Goal: Task Accomplishment & Management: Manage account settings

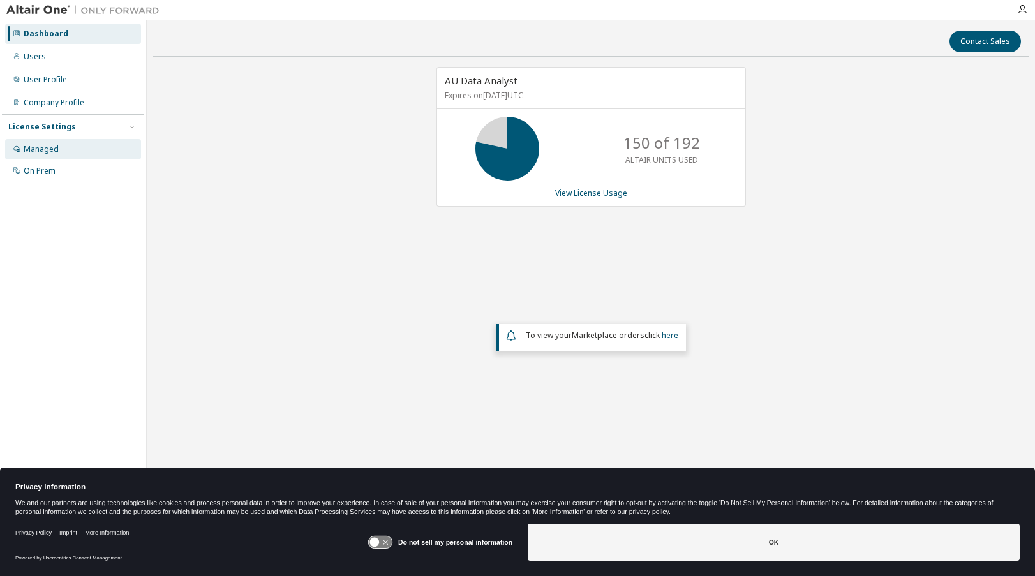
click at [34, 147] on div "Managed" at bounding box center [41, 149] width 35 height 10
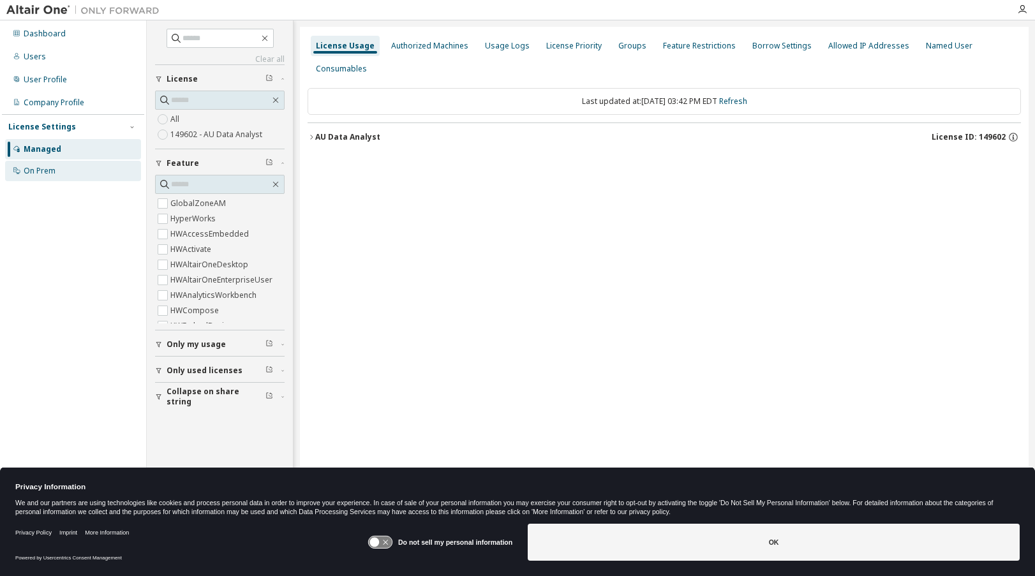
click at [35, 170] on div "On Prem" at bounding box center [40, 171] width 32 height 10
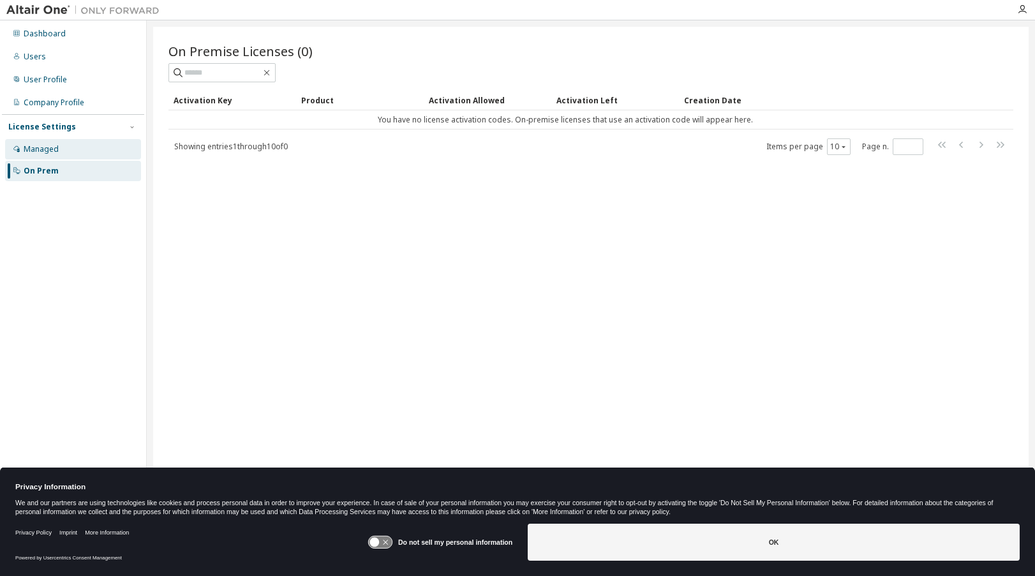
click at [35, 144] on div "Managed" at bounding box center [41, 149] width 35 height 10
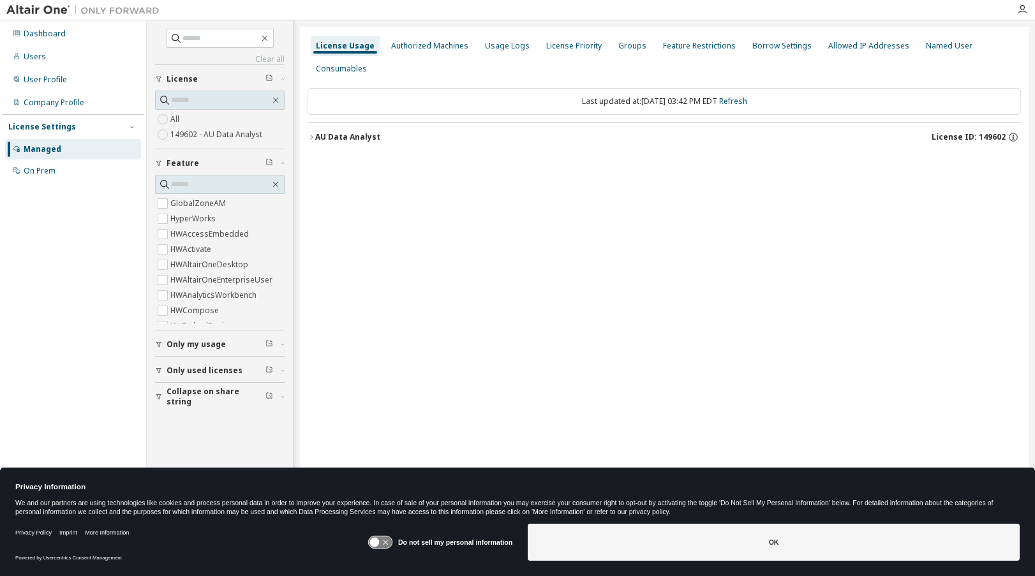
click at [214, 132] on label "149602 - AU Data Analyst" at bounding box center [217, 134] width 94 height 15
click at [312, 134] on icon "button" at bounding box center [312, 137] width 8 height 8
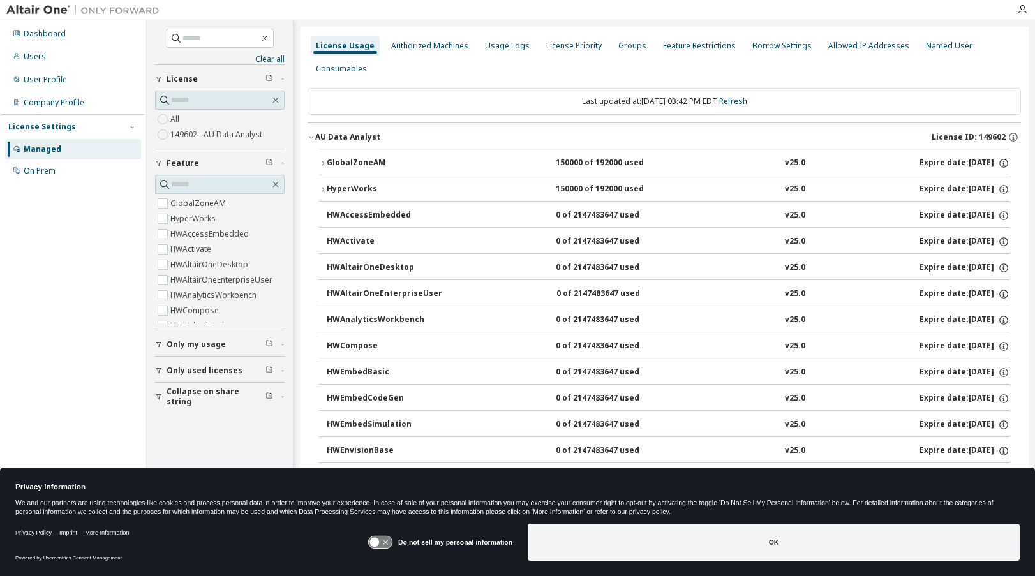
click at [311, 130] on button "AU Data Analyst License ID: 149602" at bounding box center [665, 137] width 714 height 28
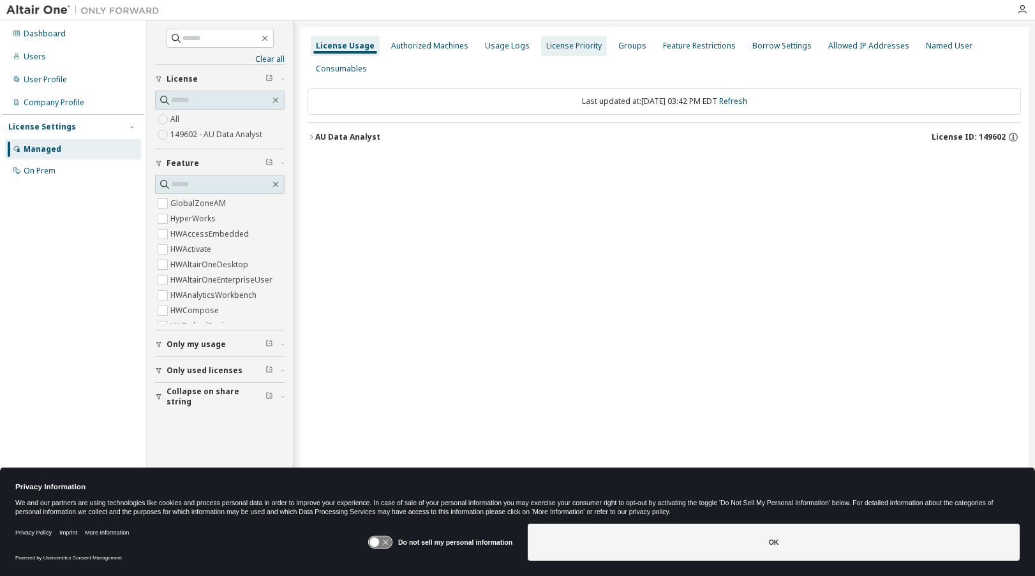
click at [414, 51] on div "Authorized Machines" at bounding box center [429, 46] width 87 height 20
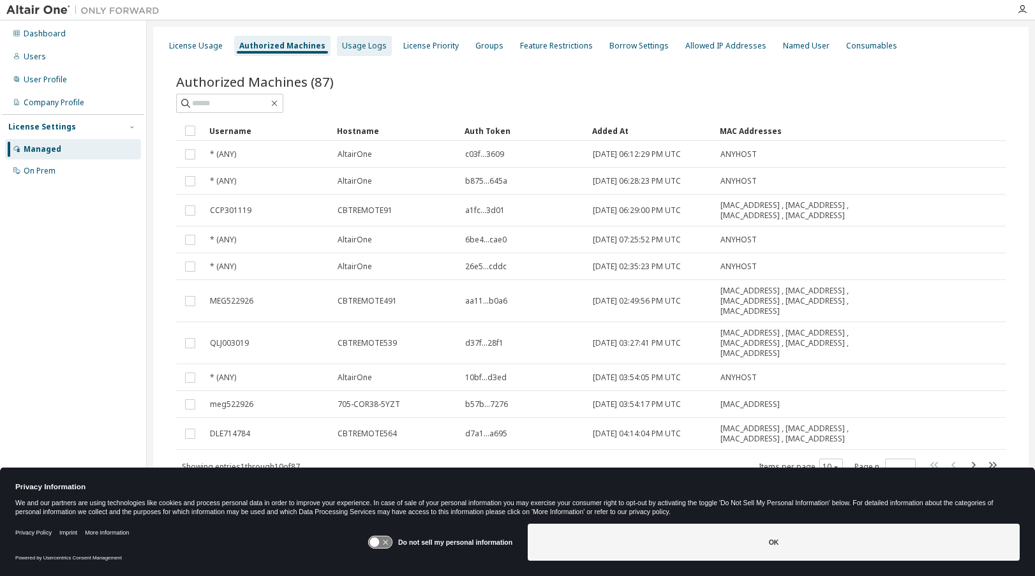
click at [350, 47] on div "Usage Logs" at bounding box center [364, 46] width 45 height 10
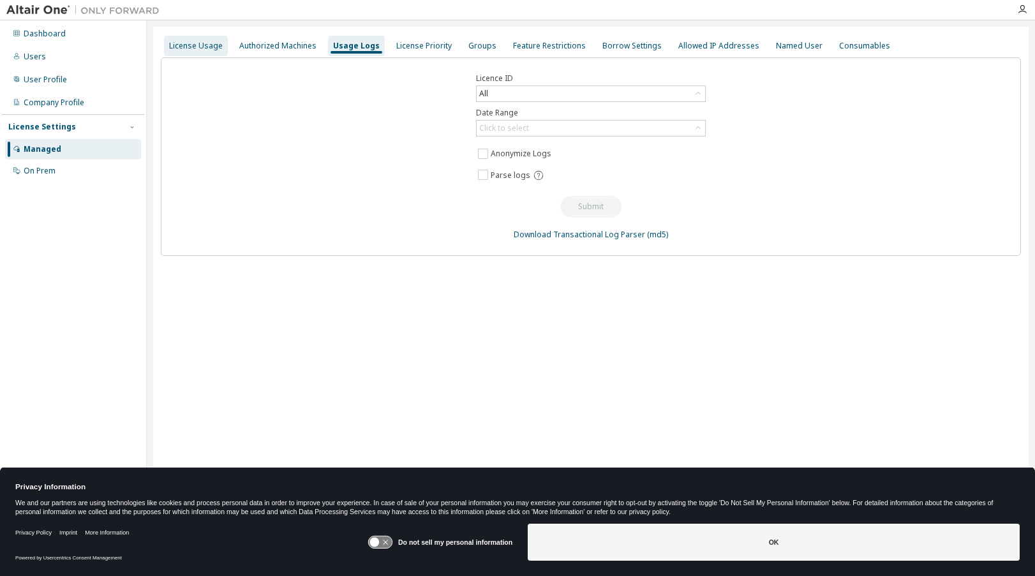
click at [212, 46] on div "License Usage" at bounding box center [196, 46] width 54 height 10
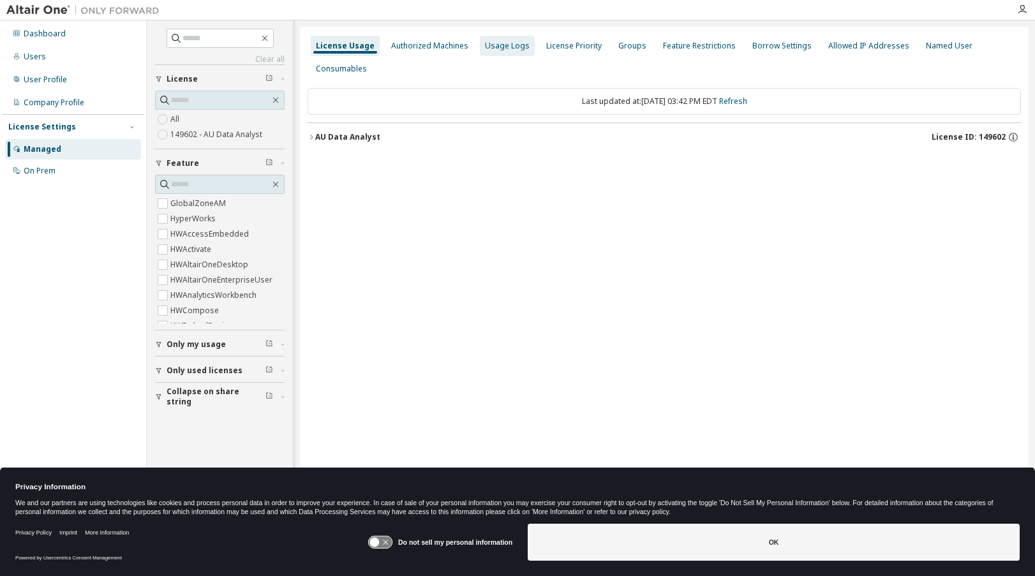
click at [486, 45] on div "Usage Logs" at bounding box center [507, 46] width 45 height 10
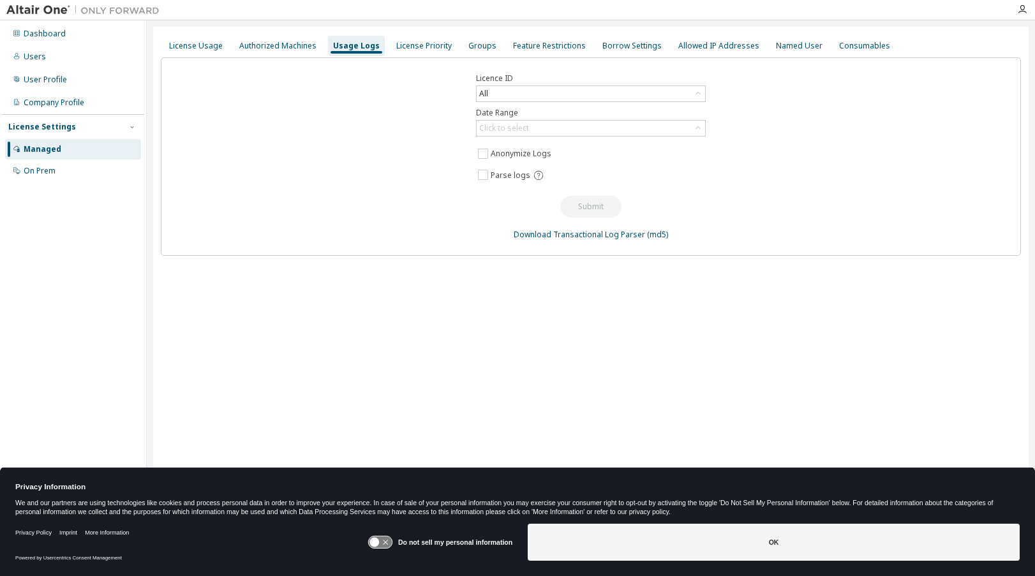
click at [495, 47] on div "License Usage Authorized Machines Usage Logs License Priority Groups Feature Re…" at bounding box center [591, 45] width 861 height 23
click at [536, 47] on div "Feature Restrictions" at bounding box center [549, 46] width 73 height 10
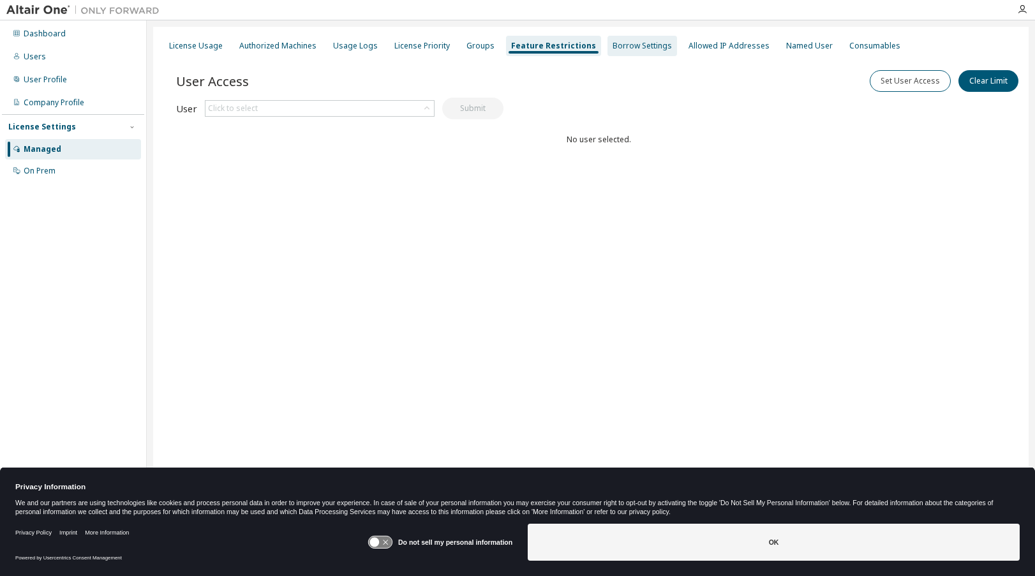
click at [619, 42] on div "Borrow Settings" at bounding box center [642, 46] width 59 height 10
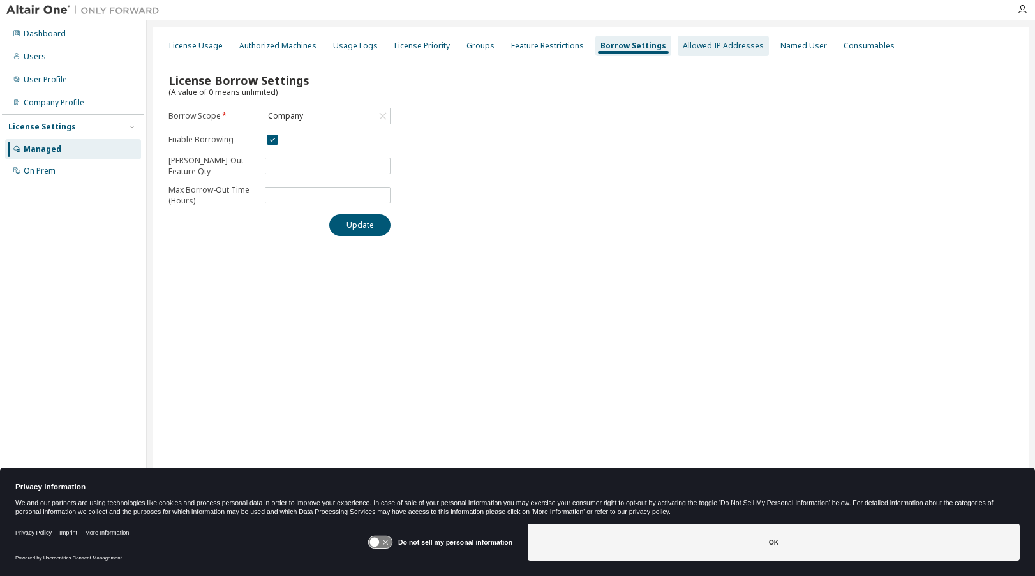
click at [713, 49] on div "Allowed IP Addresses" at bounding box center [723, 46] width 81 height 10
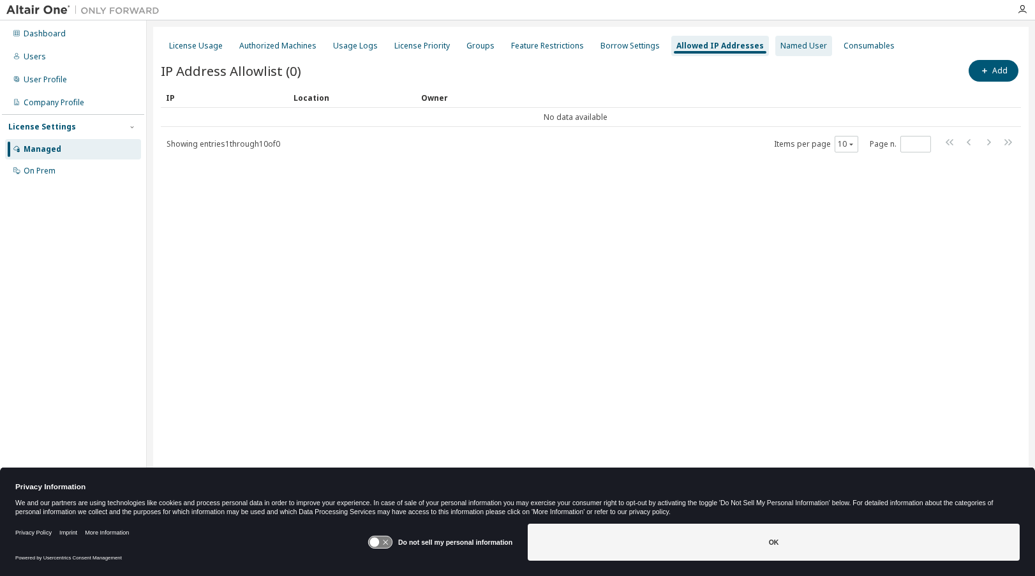
click at [781, 50] on div "Named User" at bounding box center [804, 46] width 47 height 10
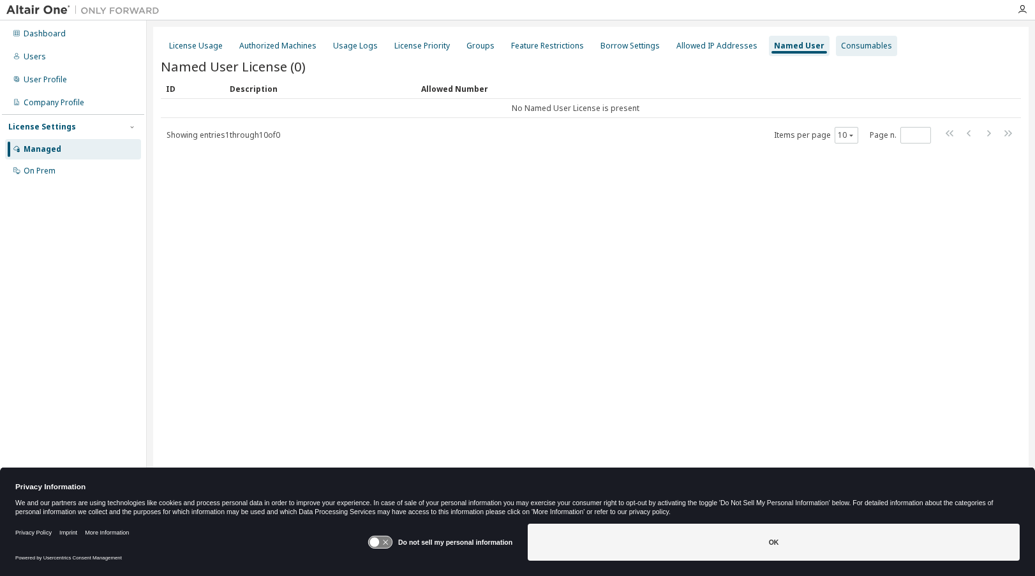
click at [841, 49] on div "Consumables" at bounding box center [866, 46] width 51 height 10
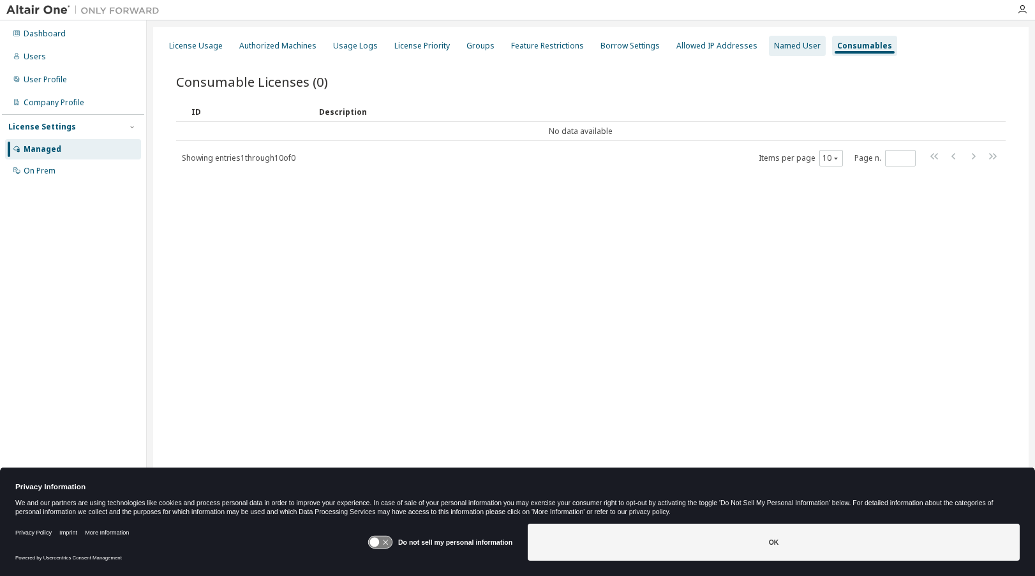
click at [794, 49] on div "Named User" at bounding box center [797, 46] width 47 height 10
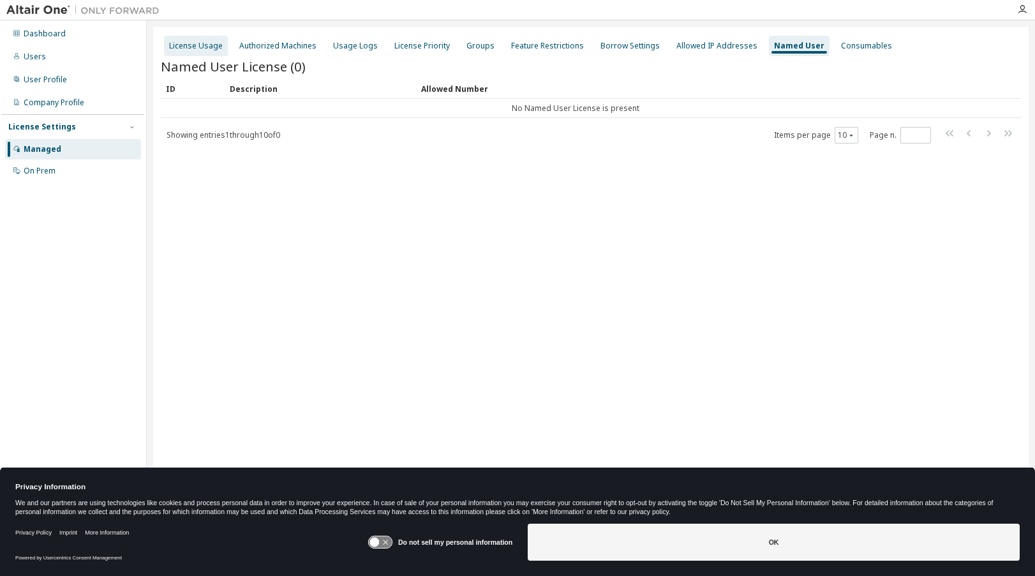
click at [207, 50] on div "License Usage" at bounding box center [196, 46] width 54 height 10
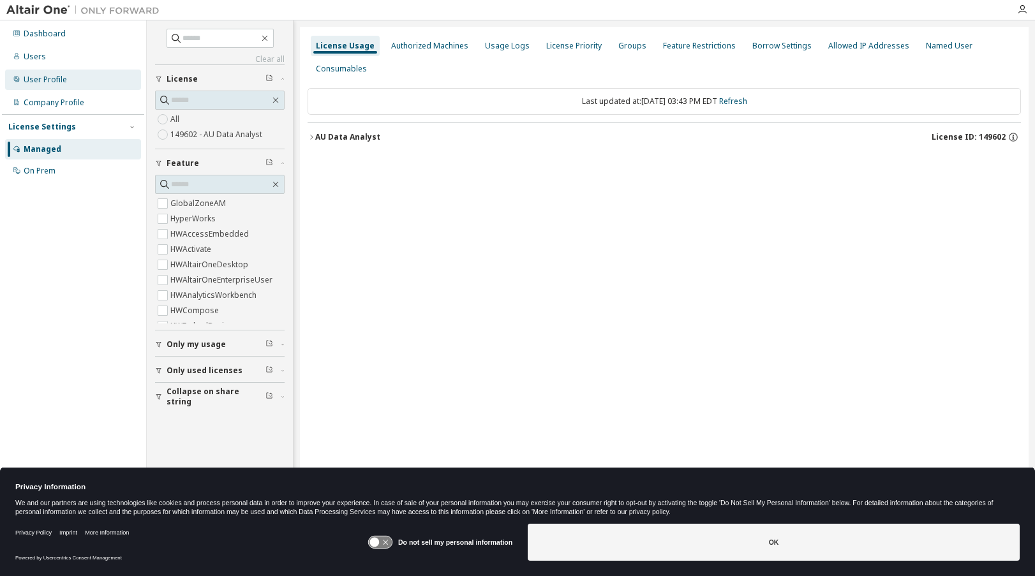
click at [49, 86] on div "User Profile" at bounding box center [73, 80] width 136 height 20
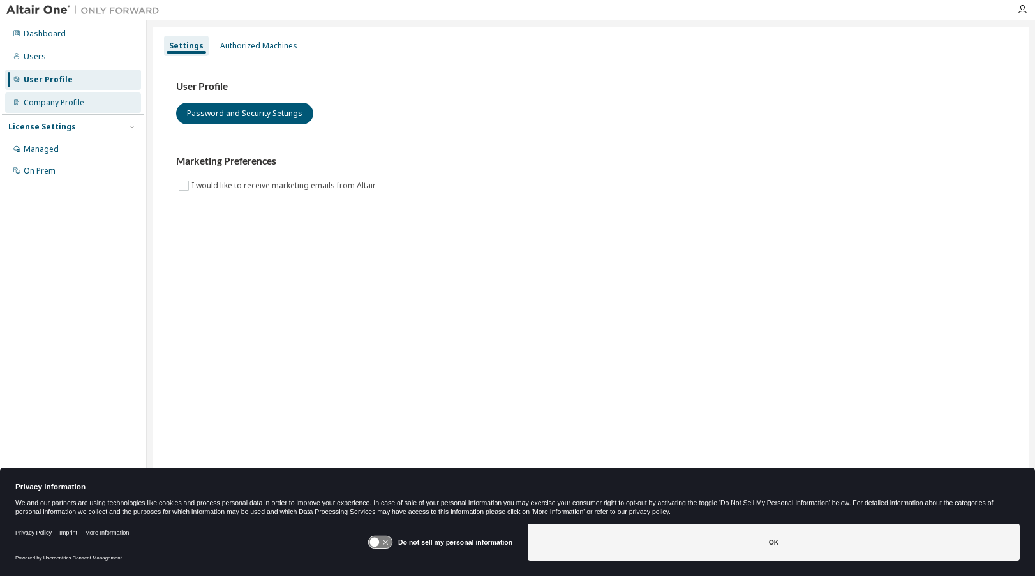
click at [48, 101] on div "Company Profile" at bounding box center [54, 103] width 61 height 10
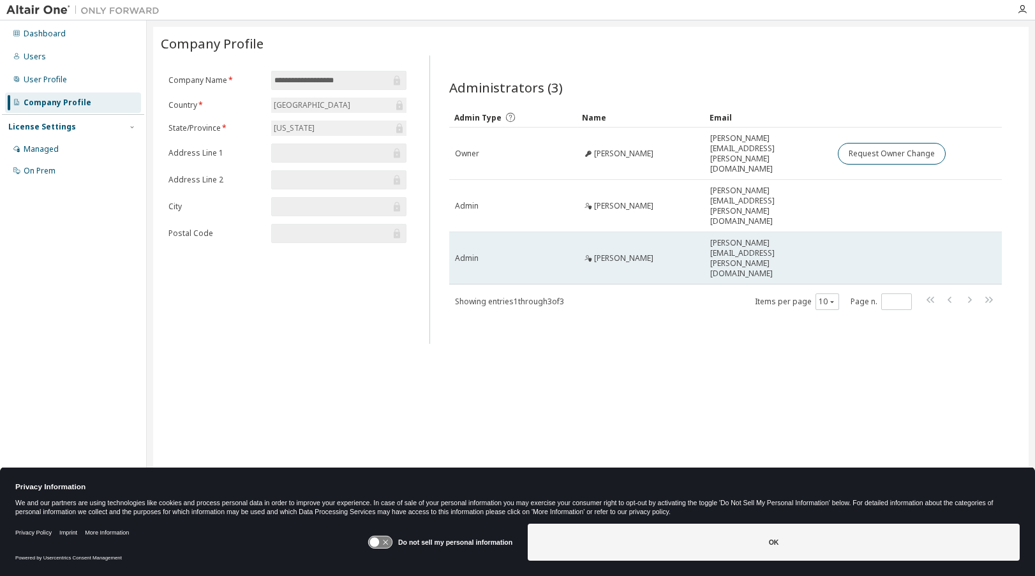
click at [597, 253] on span "[PERSON_NAME]" at bounding box center [623, 258] width 59 height 10
click at [601, 253] on span "[PERSON_NAME]" at bounding box center [623, 258] width 59 height 10
click at [755, 238] on span "[PERSON_NAME][EMAIL_ADDRESS][PERSON_NAME][DOMAIN_NAME]" at bounding box center [769, 258] width 116 height 41
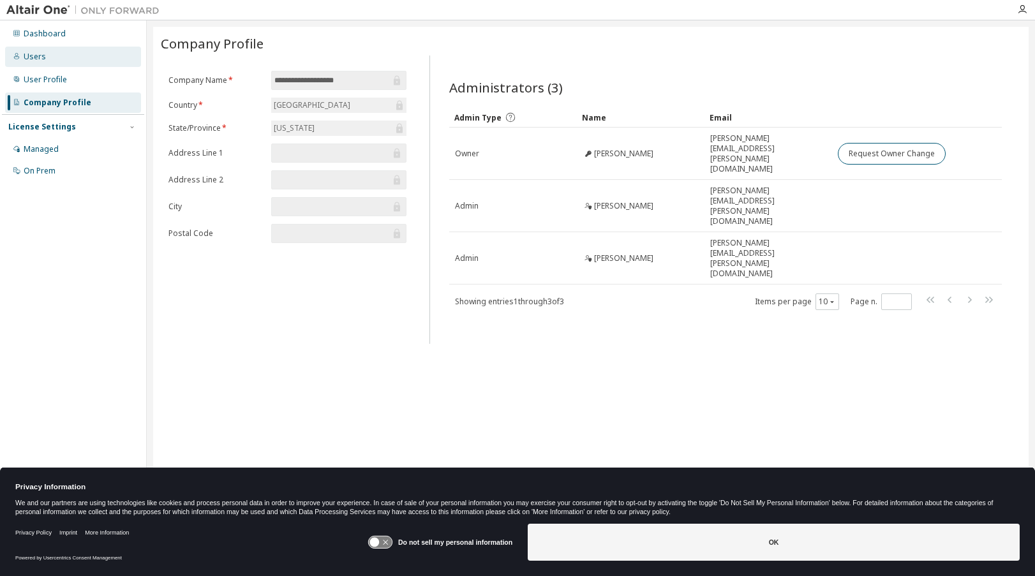
click at [45, 59] on div "Users" at bounding box center [73, 57] width 136 height 20
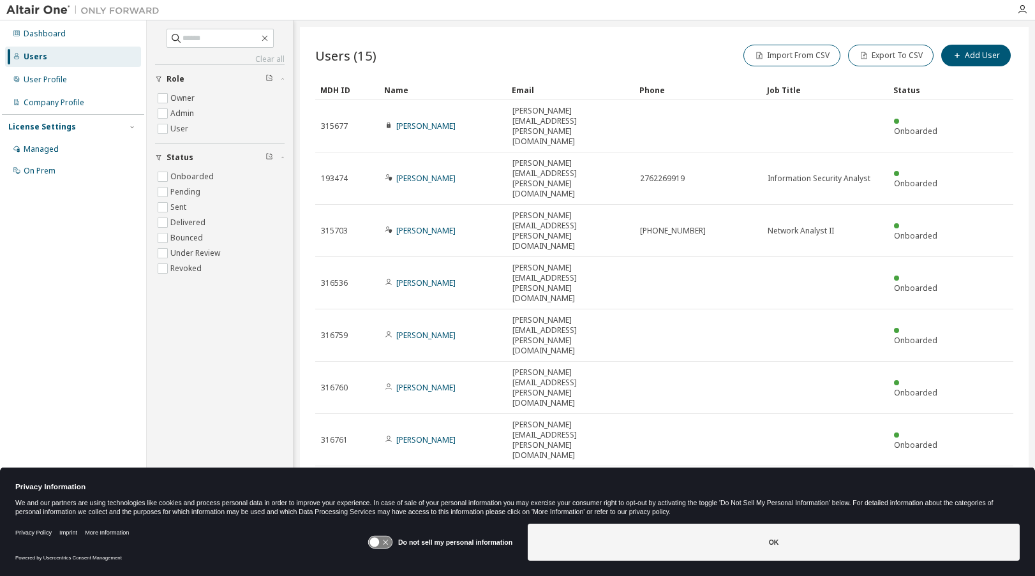
click at [43, 11] on img at bounding box center [86, 10] width 160 height 13
click at [54, 34] on div "Dashboard" at bounding box center [45, 34] width 42 height 10
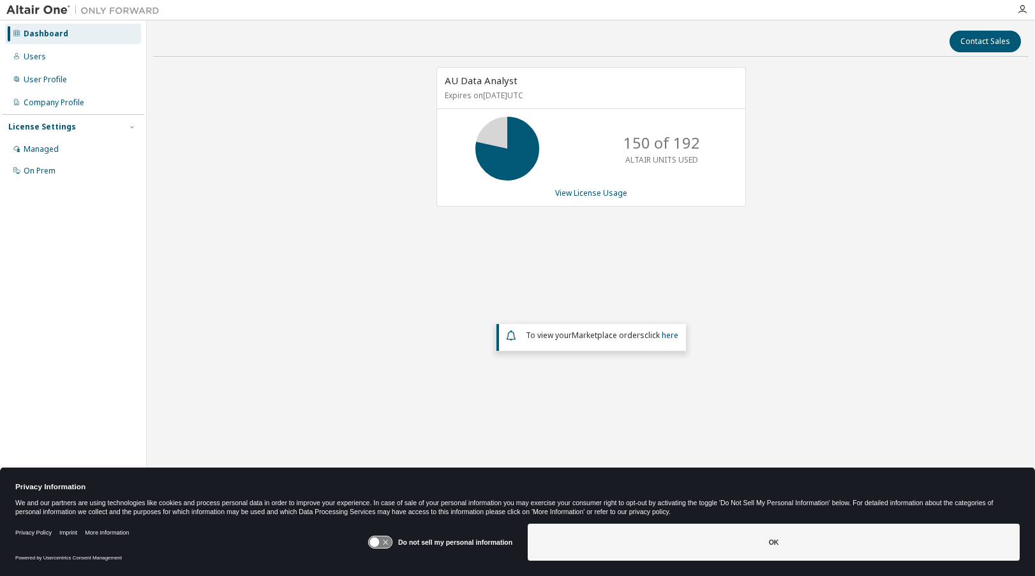
click at [1016, 11] on div at bounding box center [1023, 9] width 26 height 10
click at [1024, 11] on icon "button" at bounding box center [1023, 9] width 10 height 10
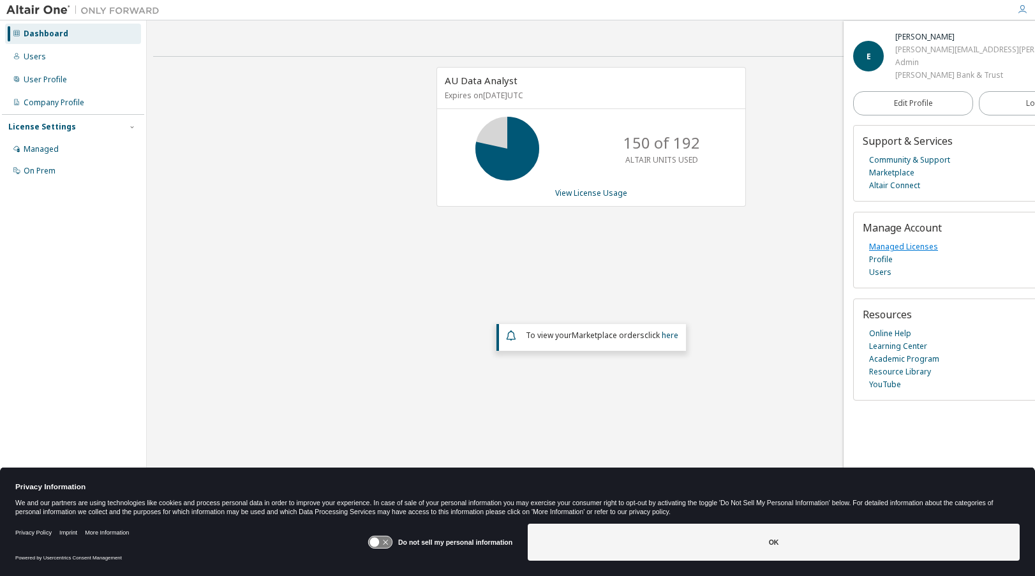
click at [888, 245] on link "Managed Licenses" at bounding box center [903, 247] width 69 height 13
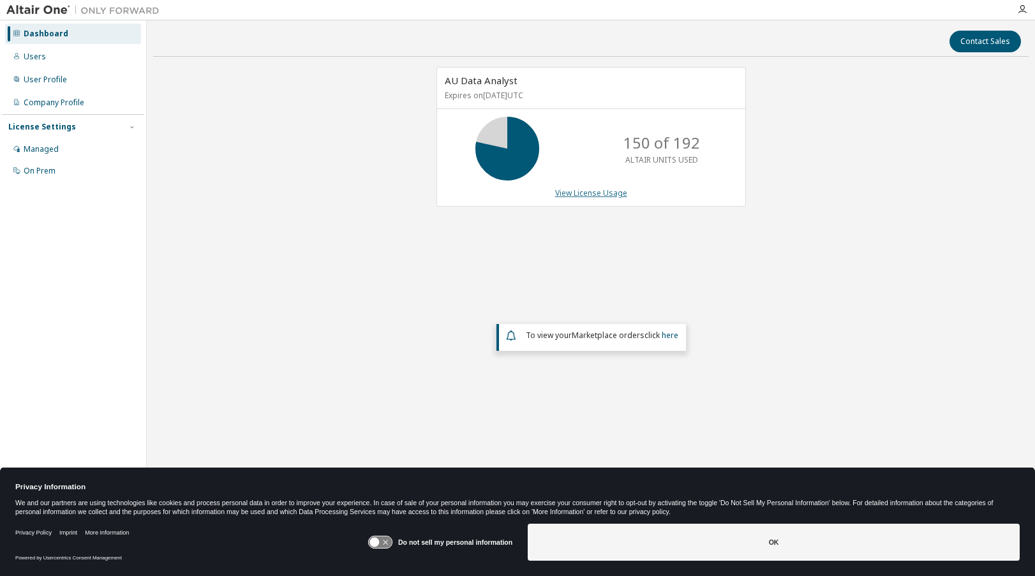
click at [591, 194] on link "View License Usage" at bounding box center [591, 193] width 72 height 11
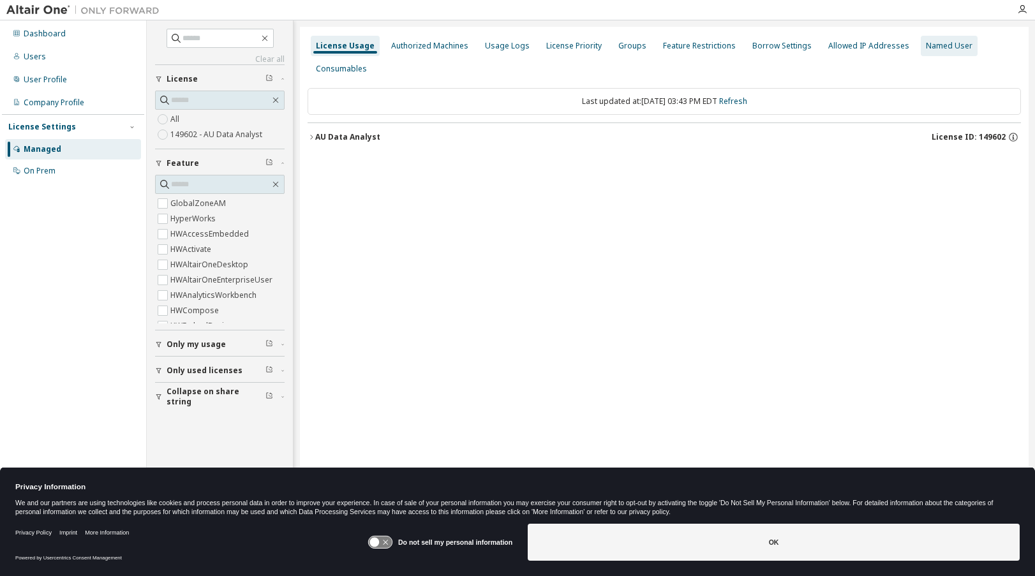
click at [926, 50] on div "Named User" at bounding box center [949, 46] width 47 height 10
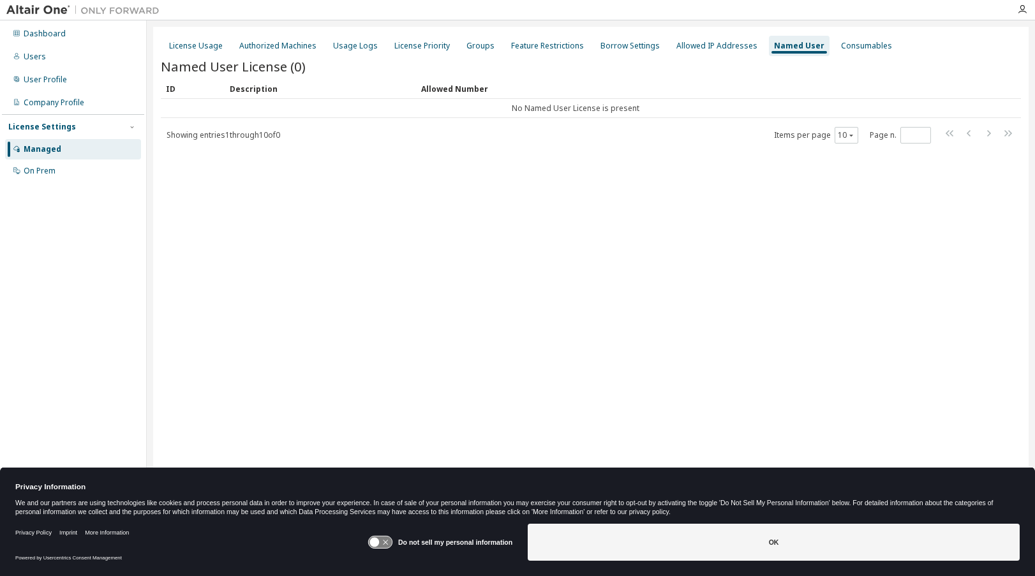
click at [785, 49] on div "Named User" at bounding box center [799, 46] width 50 height 10
click at [846, 43] on div "Consumables" at bounding box center [866, 46] width 51 height 10
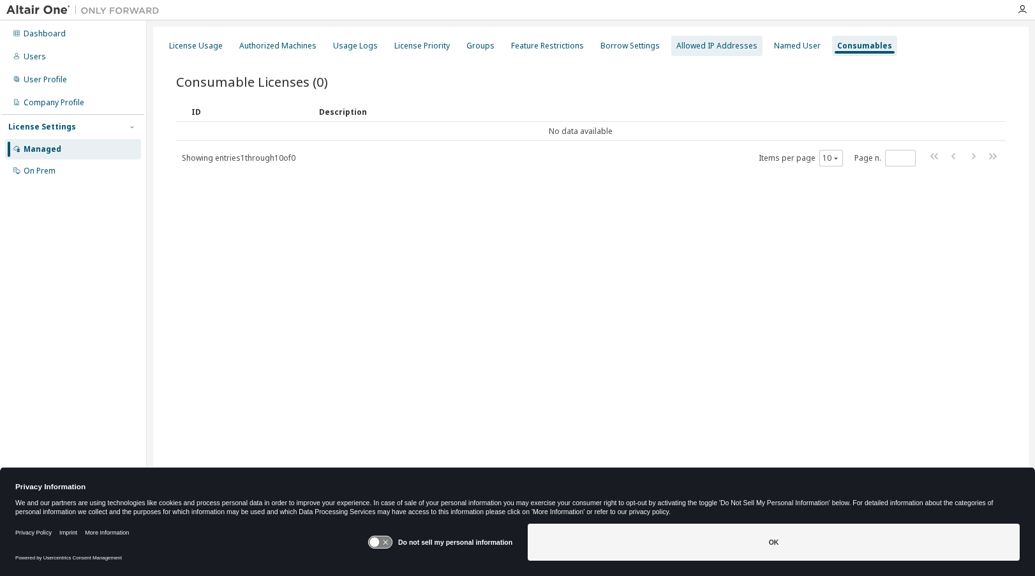
click at [707, 43] on div "Allowed IP Addresses" at bounding box center [717, 46] width 81 height 10
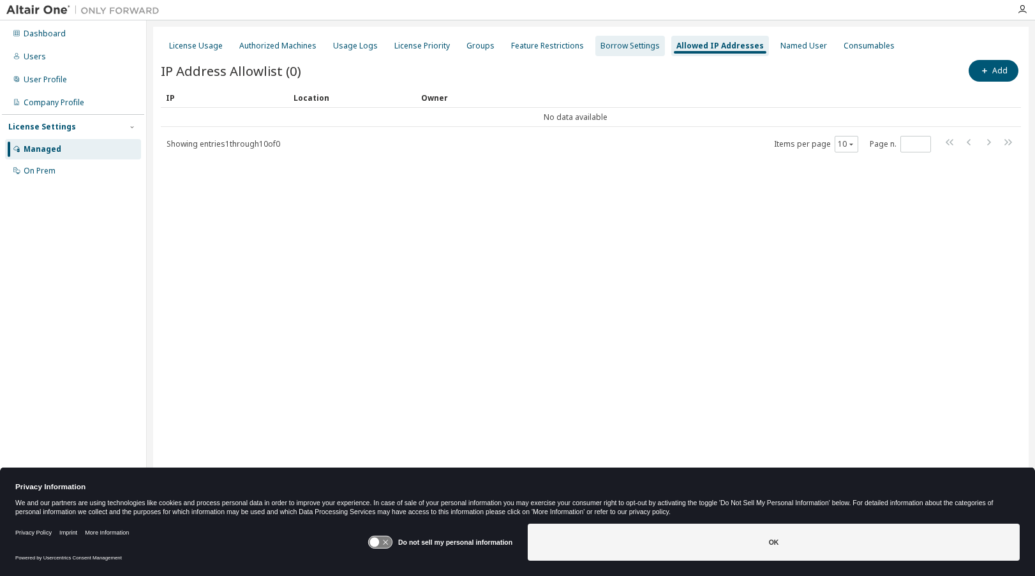
click at [635, 46] on div "Borrow Settings" at bounding box center [630, 46] width 59 height 10
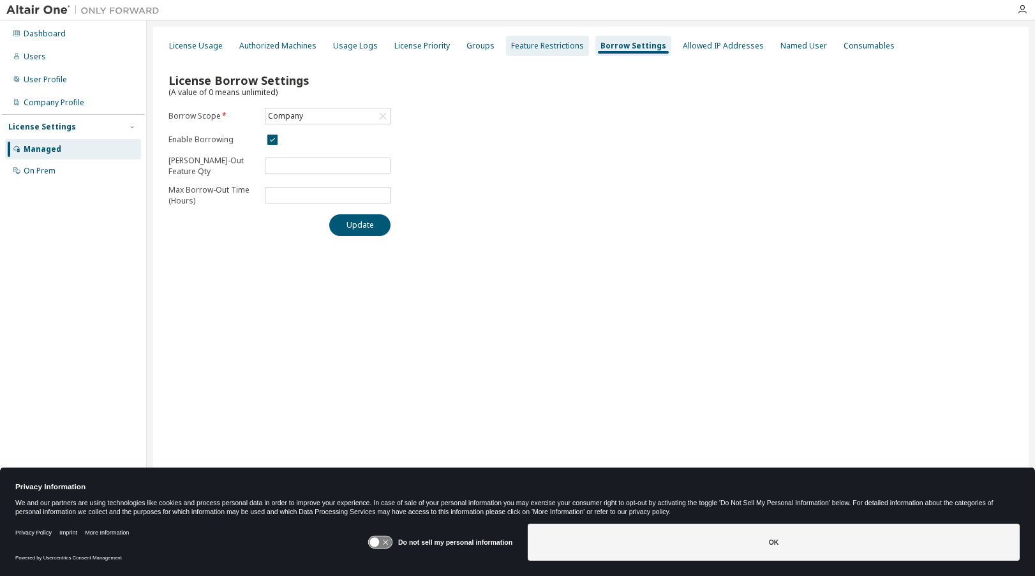
click at [552, 41] on div "Feature Restrictions" at bounding box center [547, 46] width 73 height 10
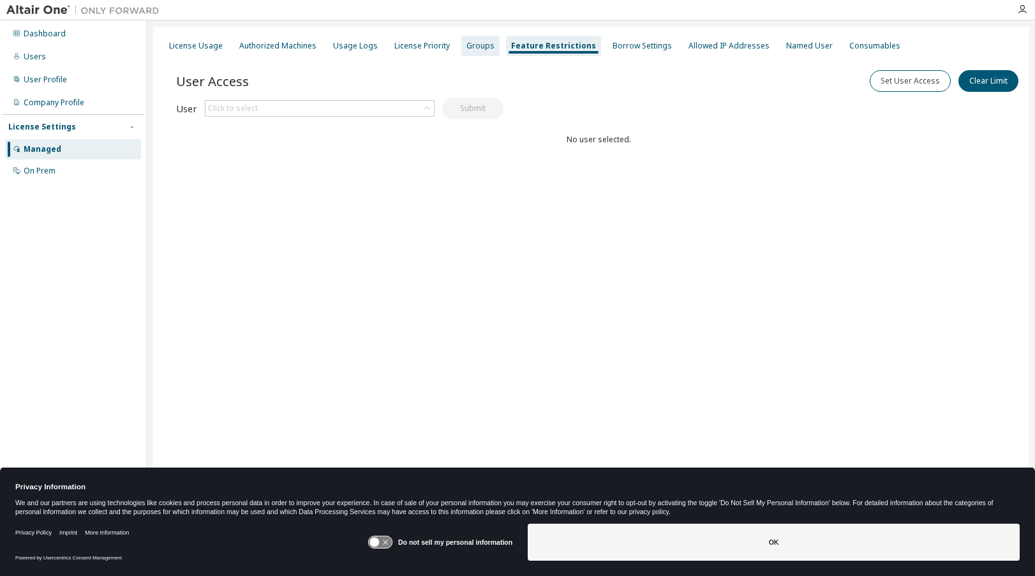
click at [481, 47] on div "Groups" at bounding box center [481, 46] width 28 height 10
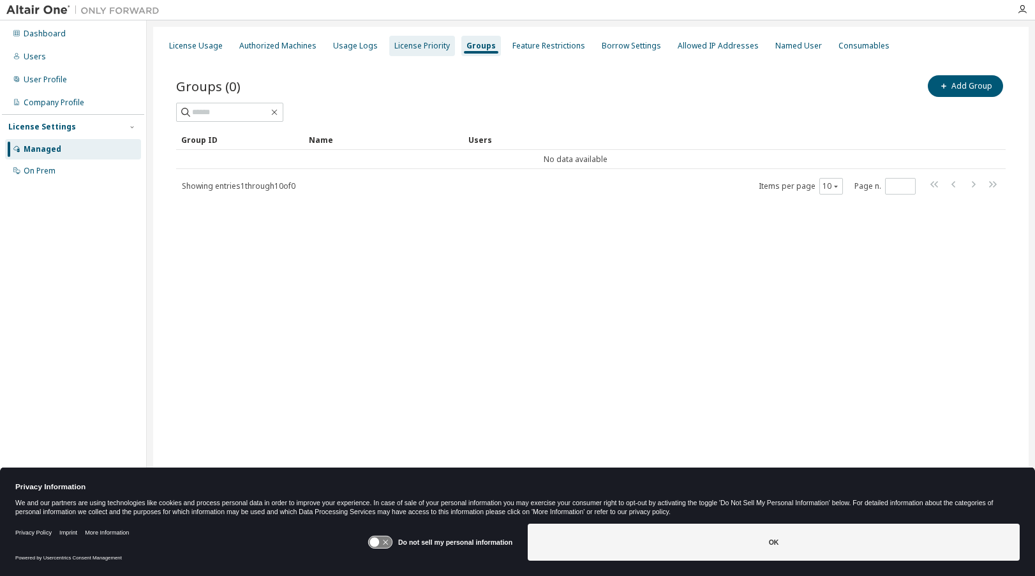
click at [409, 47] on div "License Priority" at bounding box center [423, 46] width 56 height 10
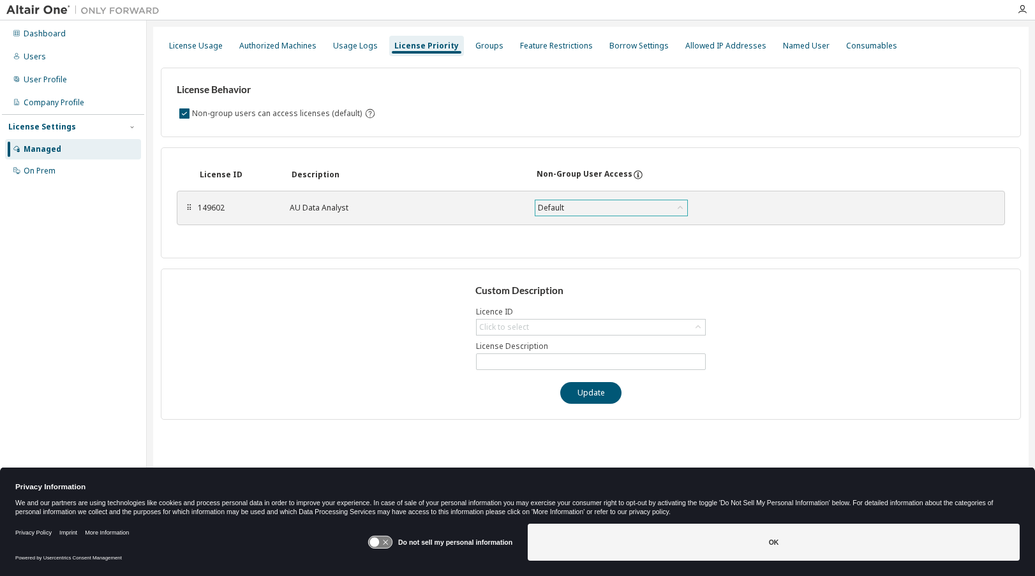
click at [578, 209] on div "Default" at bounding box center [612, 207] width 152 height 15
click at [573, 209] on div "Default" at bounding box center [612, 207] width 152 height 15
click at [345, 48] on div "Usage Logs" at bounding box center [355, 46] width 45 height 10
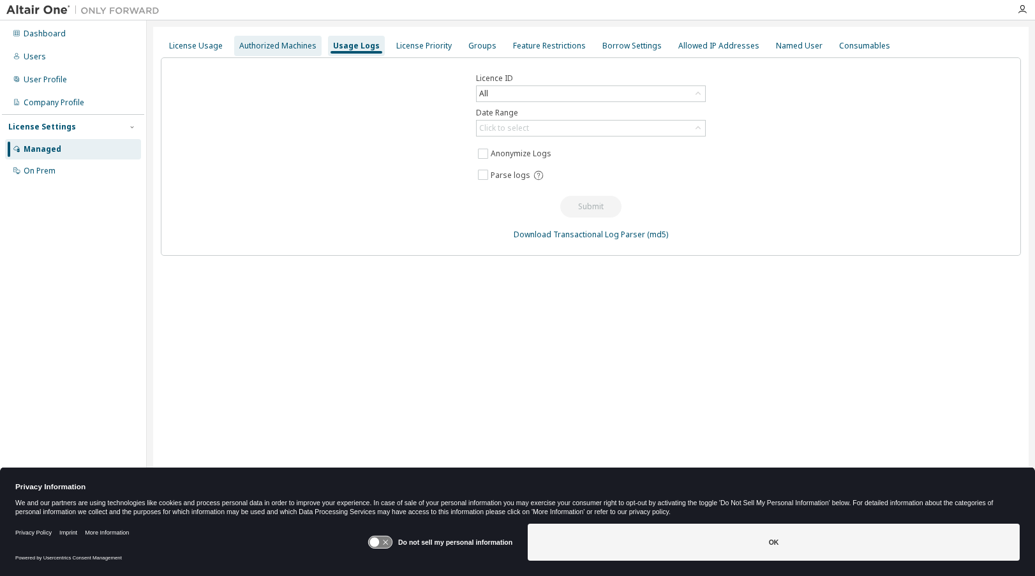
click at [301, 41] on div "Authorized Machines" at bounding box center [277, 46] width 77 height 10
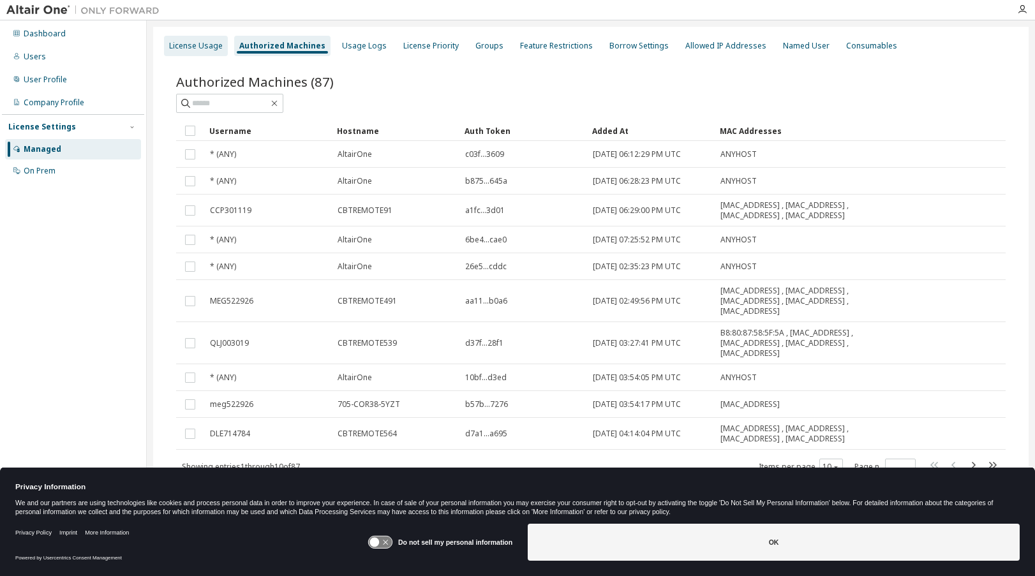
click at [209, 47] on div "License Usage" at bounding box center [196, 46] width 54 height 10
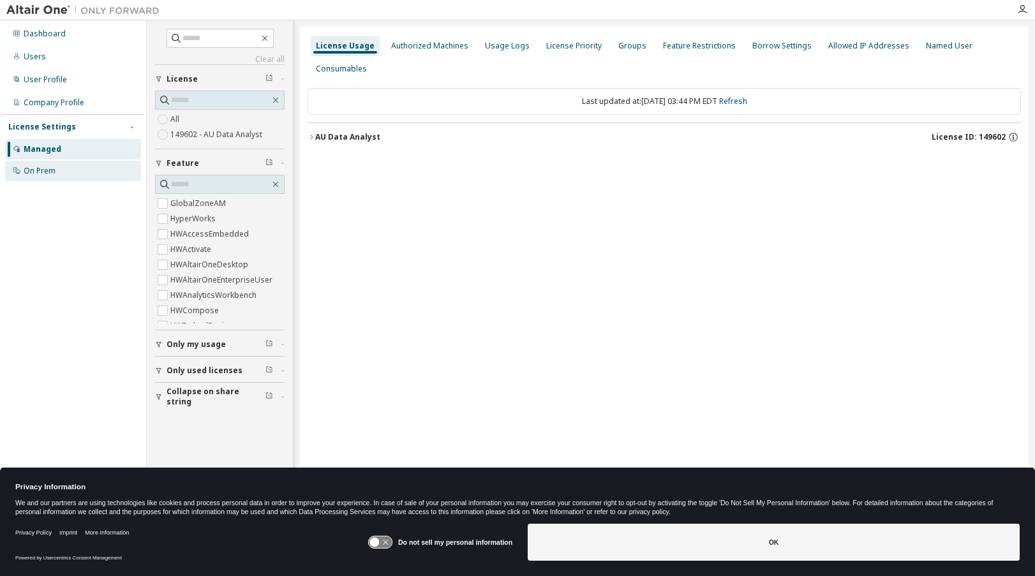
click at [29, 171] on div "On Prem" at bounding box center [40, 171] width 32 height 10
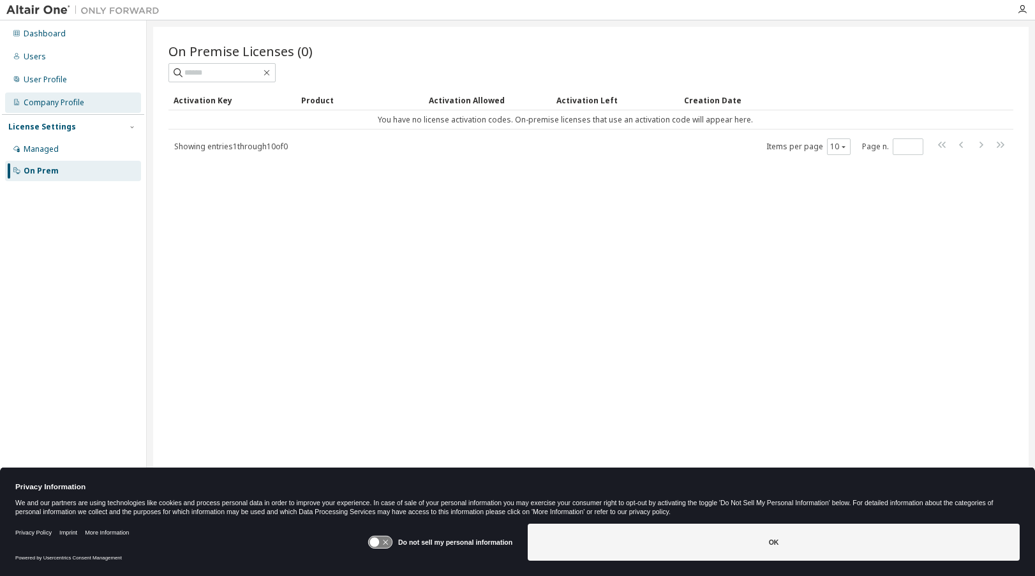
click at [56, 110] on div "Company Profile" at bounding box center [73, 103] width 136 height 20
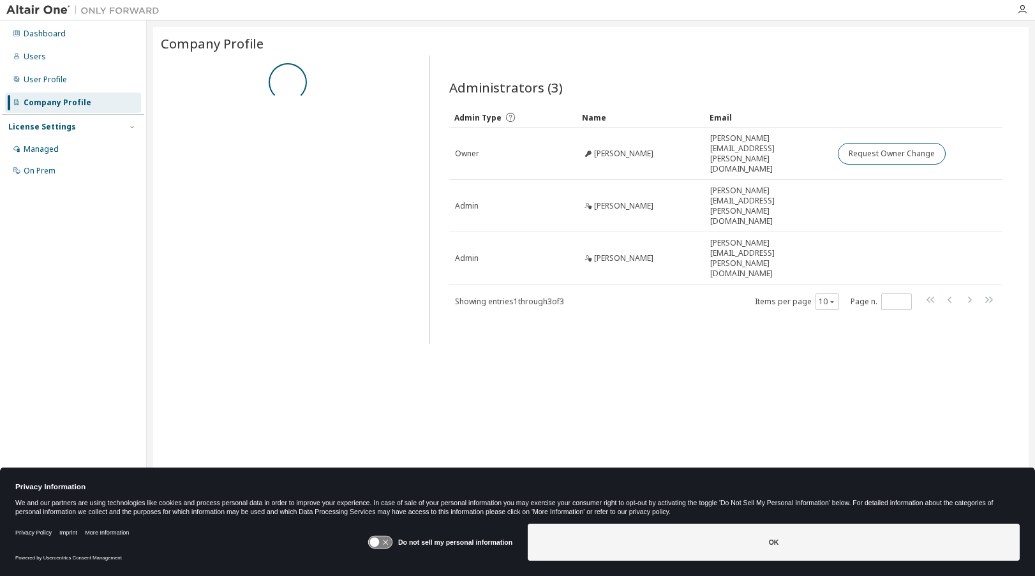
click at [59, 104] on div "Company Profile" at bounding box center [58, 103] width 68 height 10
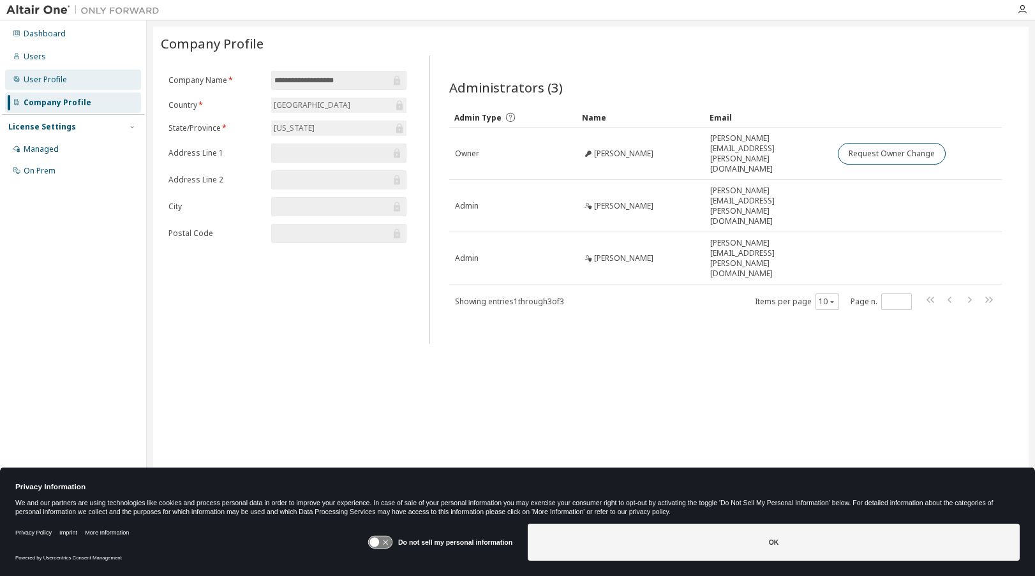
click at [55, 79] on div "User Profile" at bounding box center [45, 80] width 43 height 10
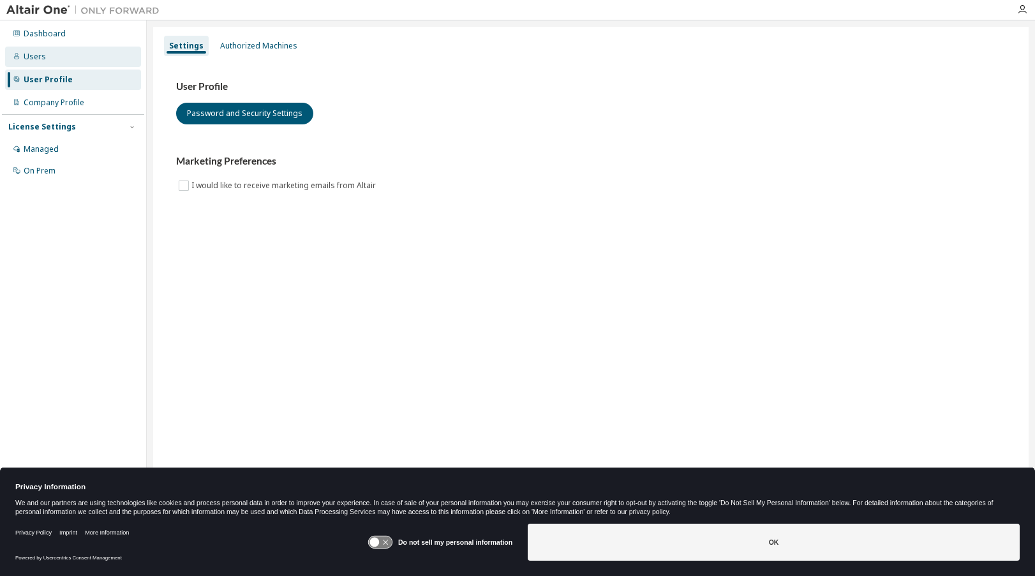
click at [45, 56] on div "Users" at bounding box center [73, 57] width 136 height 20
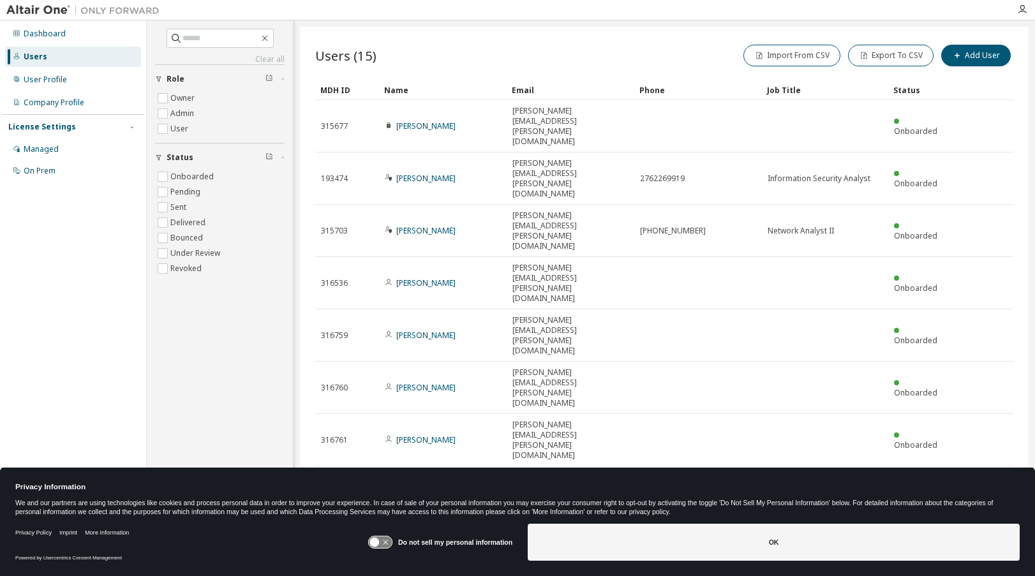
click at [458, 541] on label "Do not sell my personal information" at bounding box center [455, 543] width 114 height 8
click at [390, 537] on icon at bounding box center [380, 543] width 24 height 12
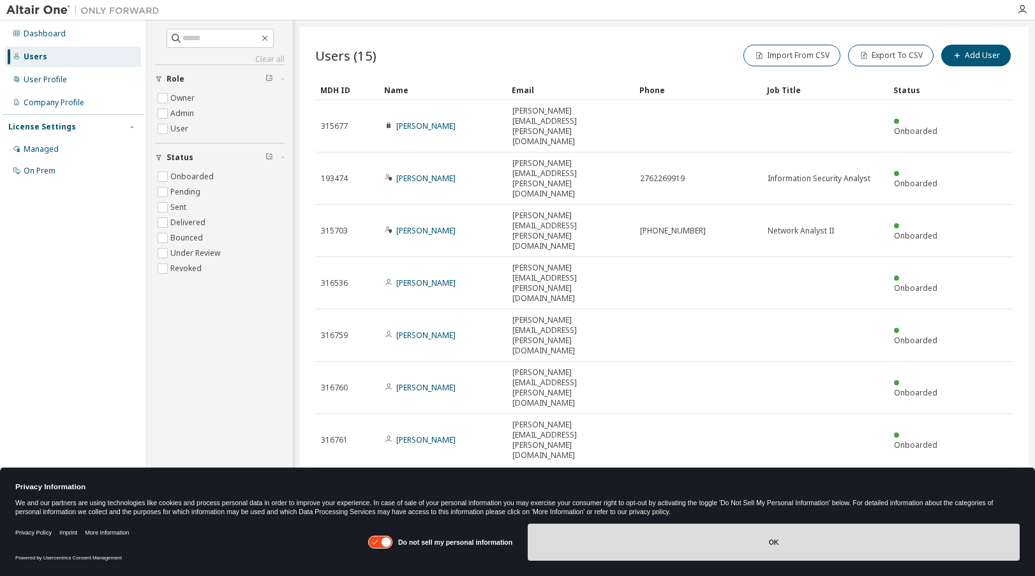
click at [798, 538] on button "OK" at bounding box center [774, 542] width 492 height 37
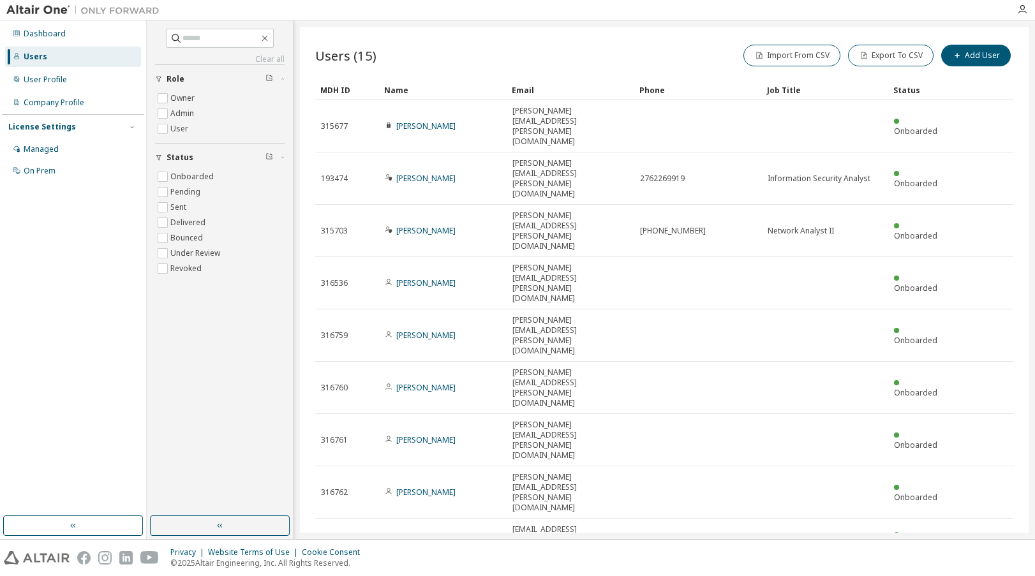
click at [240, 540] on div "Privacy Website Terms of Use Cookie Consent © 2025 Altair Engineering, Inc. All…" at bounding box center [517, 558] width 1035 height 36
click at [230, 534] on div "Clear all Status Onboarded Pending Sent Delivered Bounced Under Review Revoked …" at bounding box center [220, 279] width 147 height 519
click at [225, 529] on button "button" at bounding box center [220, 526] width 140 height 20
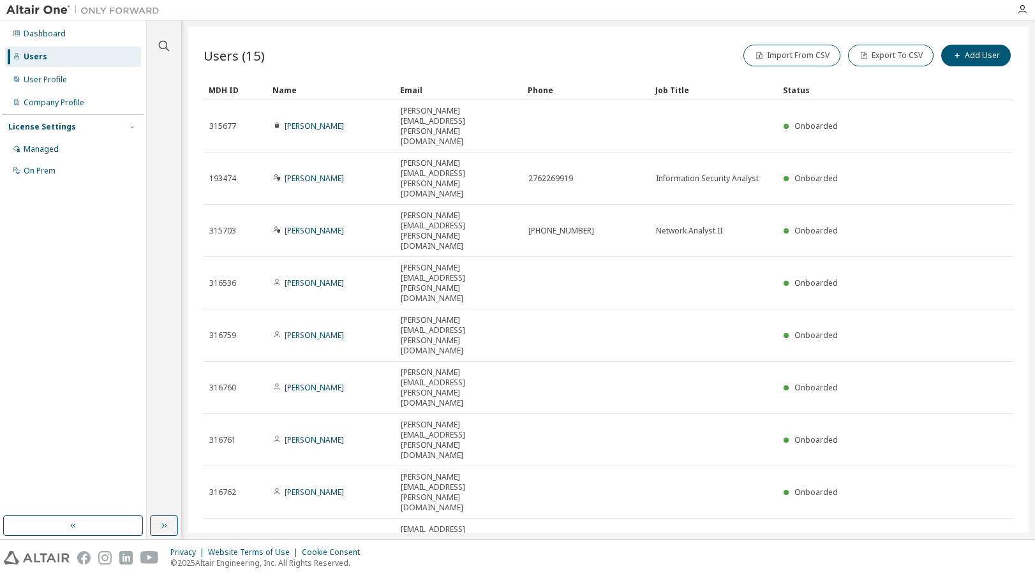
click at [41, 10] on img at bounding box center [86, 10] width 160 height 13
click at [1027, 8] on icon "button" at bounding box center [1023, 9] width 10 height 10
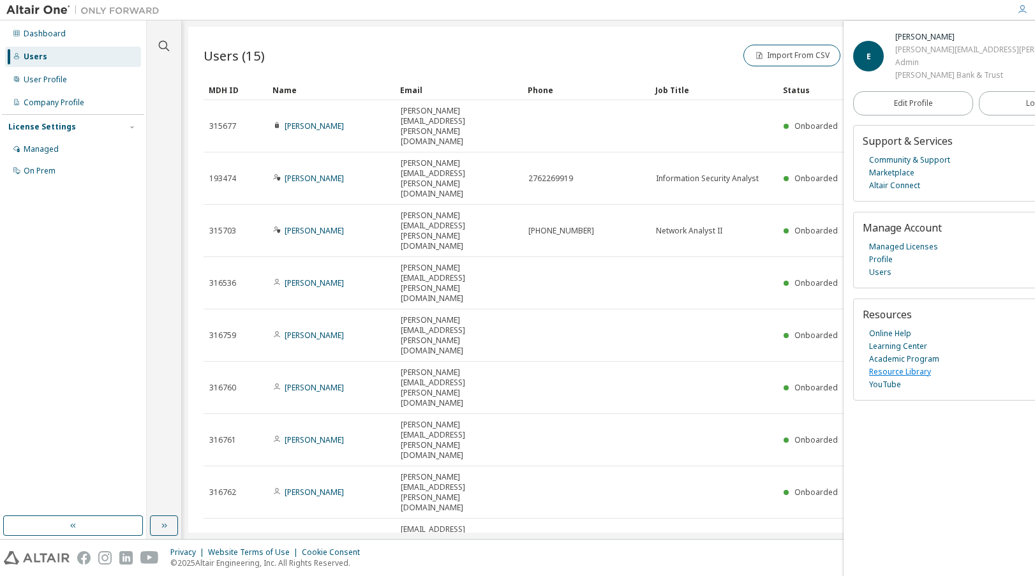
click at [898, 367] on link "Resource Library" at bounding box center [900, 372] width 62 height 13
click at [889, 162] on link "Community & Support" at bounding box center [909, 160] width 81 height 13
click at [894, 104] on span "Edit Profile" at bounding box center [913, 103] width 39 height 10
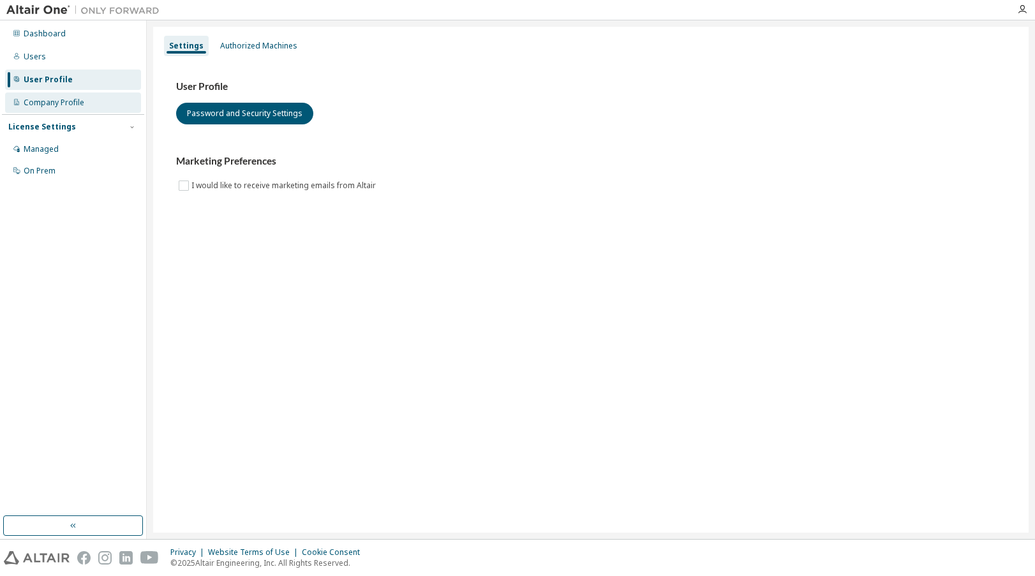
click at [60, 94] on div "Company Profile" at bounding box center [73, 103] width 136 height 20
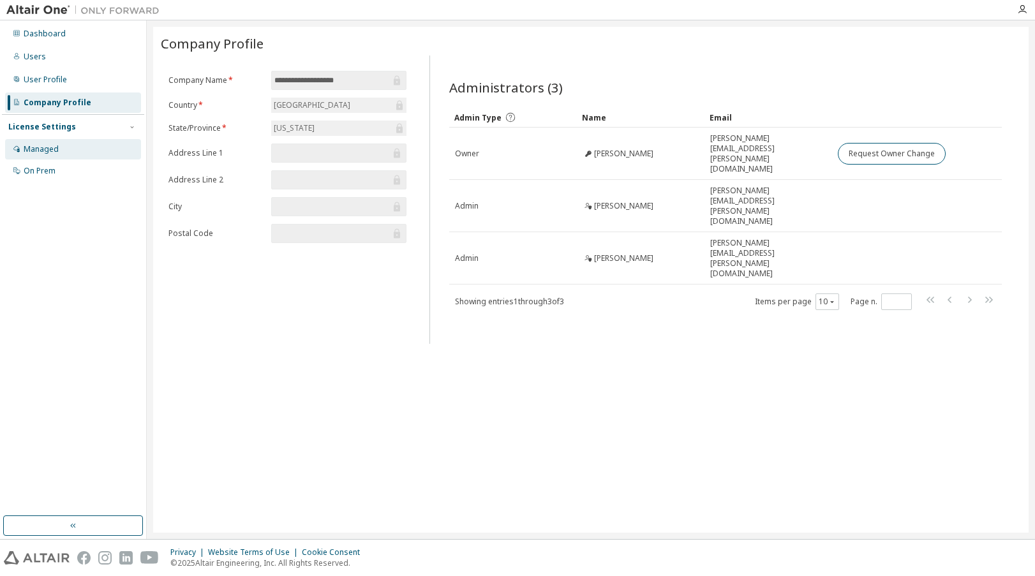
click at [51, 144] on div "Managed" at bounding box center [41, 149] width 35 height 10
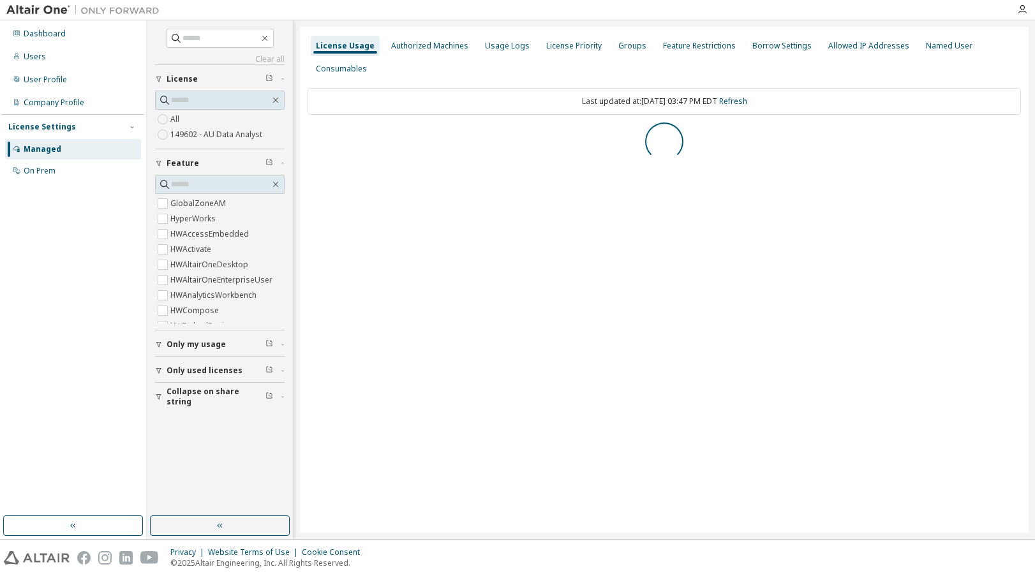
click at [64, 130] on div "License Settings" at bounding box center [42, 127] width 68 height 10
click at [110, 128] on div "License Settings" at bounding box center [73, 126] width 130 height 11
click at [311, 141] on button "AU Data Analyst License ID: 149602" at bounding box center [665, 137] width 714 height 28
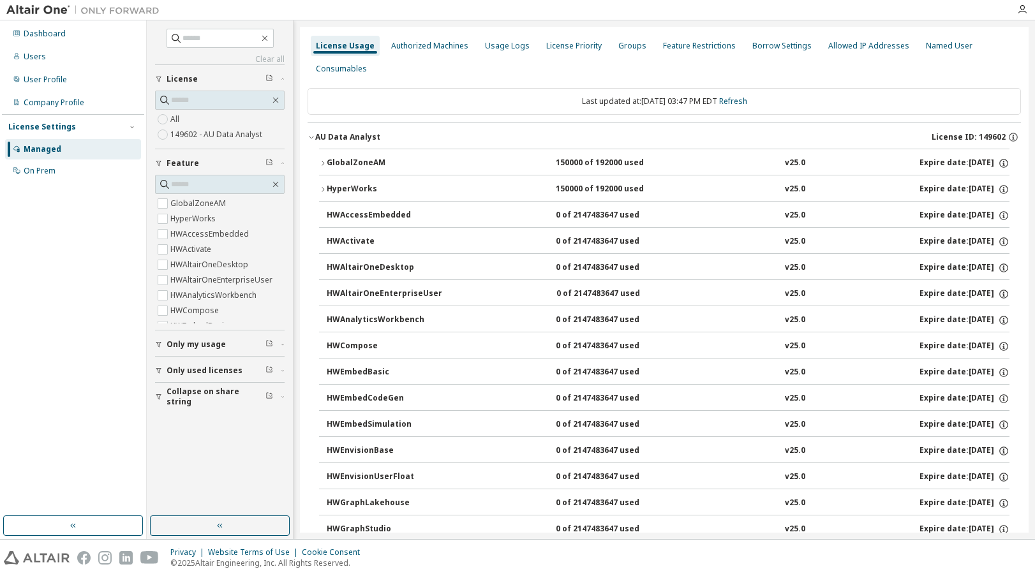
click at [333, 162] on div "GlobalZoneAM" at bounding box center [384, 163] width 115 height 11
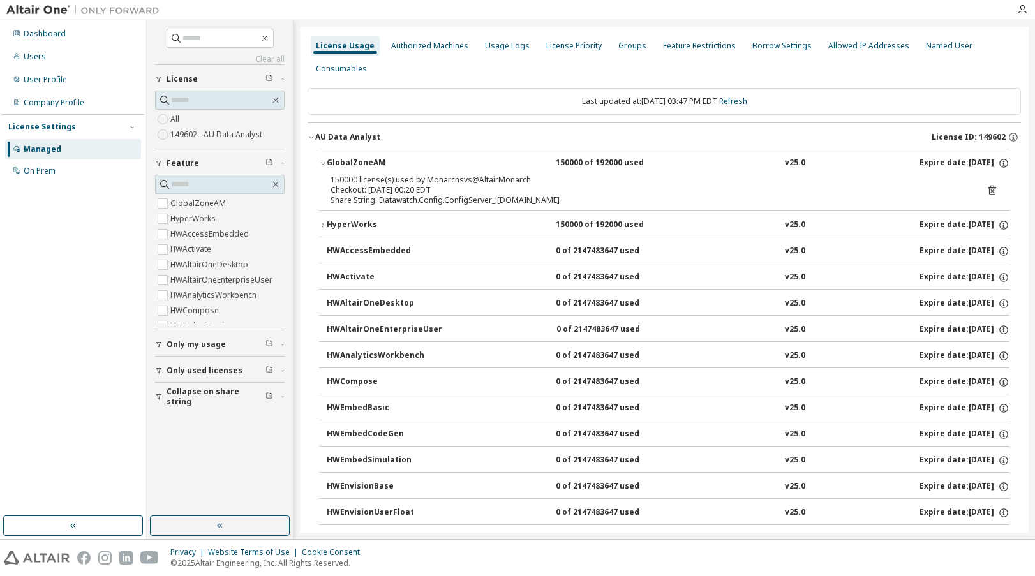
click at [331, 162] on div "GlobalZoneAM" at bounding box center [384, 163] width 115 height 11
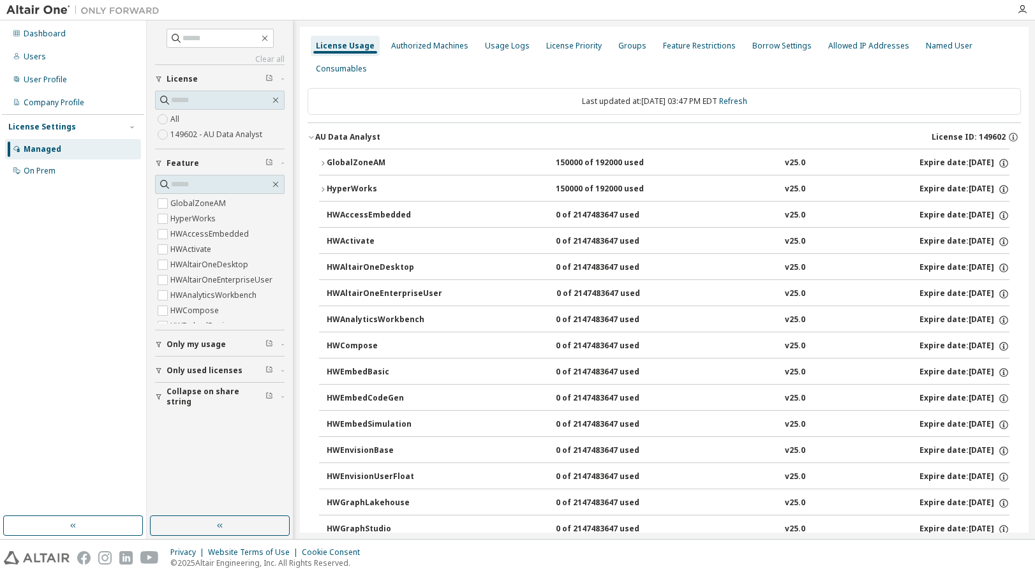
click at [330, 184] on div "HyperWorks" at bounding box center [384, 189] width 115 height 11
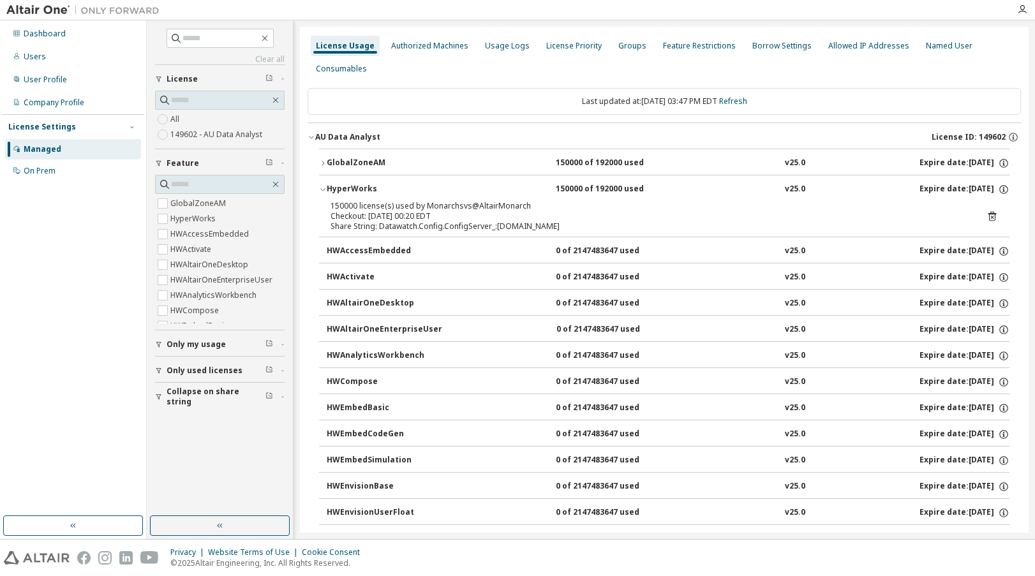
click at [327, 184] on div "HyperWorks" at bounding box center [384, 189] width 115 height 11
